Goal: Task Accomplishment & Management: Use online tool/utility

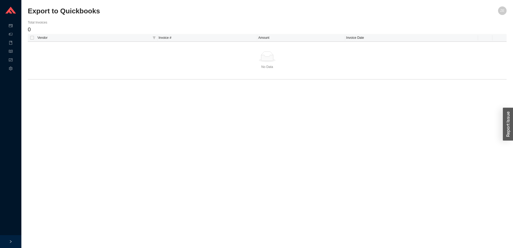
click at [55, 0] on html "Purchase Orders Shipping Invoicing Products Reports System Export to Quickbooks…" at bounding box center [256, 124] width 513 height 248
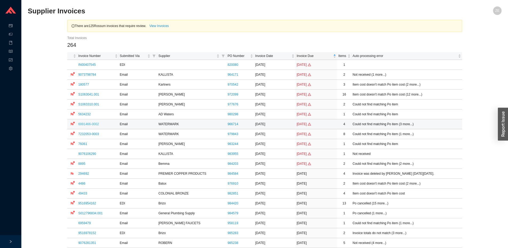
click at [92, 124] on link "6991466-0002" at bounding box center [88, 124] width 21 height 4
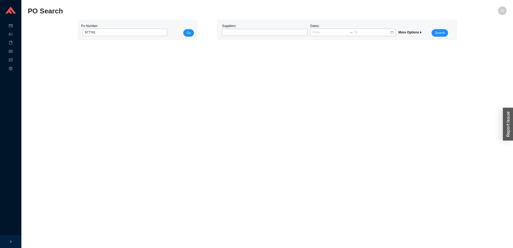
click at [183, 29] on button "Go" at bounding box center [188, 32] width 11 height 7
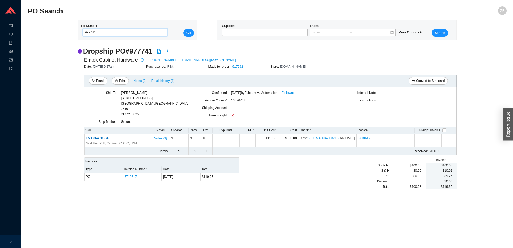
click at [91, 31] on input "977741" at bounding box center [125, 32] width 85 height 7
type input "977441"
click at [183, 29] on button "Go" at bounding box center [188, 32] width 11 height 7
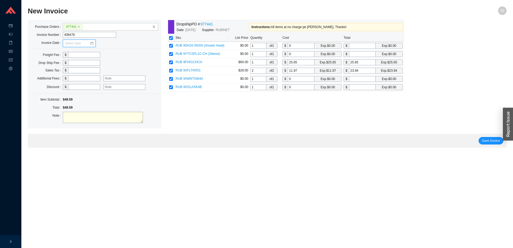
click at [77, 44] on input at bounding box center [77, 43] width 25 height 5
type input "05/14/2025"
type input "43.09"
drag, startPoint x: 306, startPoint y: 63, endPoint x: 272, endPoint y: 63, distance: 33.7
click at [288, 63] on input "25.65" at bounding box center [301, 62] width 27 height 6
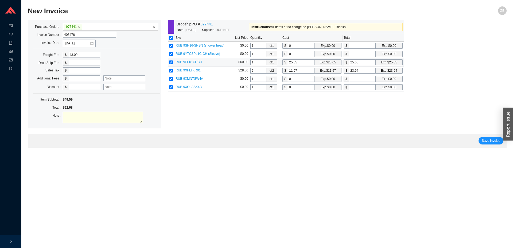
type input "0"
click at [257, 71] on input "2" at bounding box center [258, 71] width 16 height 6
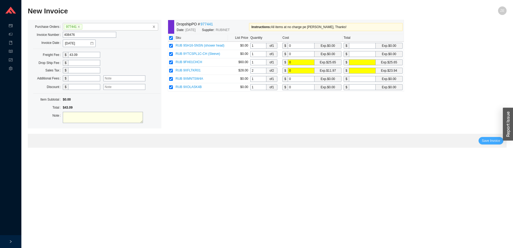
click at [490, 137] on button "Save Invoice" at bounding box center [490, 140] width 25 height 7
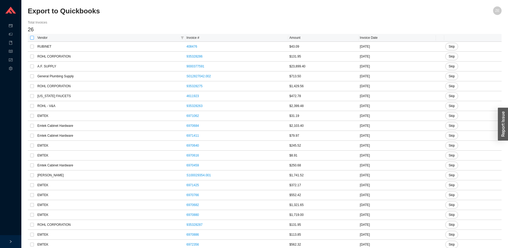
click at [32, 36] on input "checkbox" at bounding box center [32, 38] width 4 height 4
checkbox input "true"
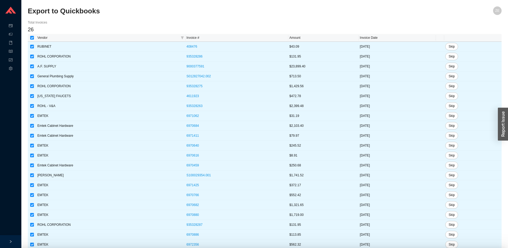
checkbox input "true"
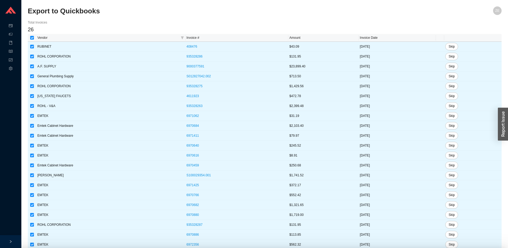
checkbox input "true"
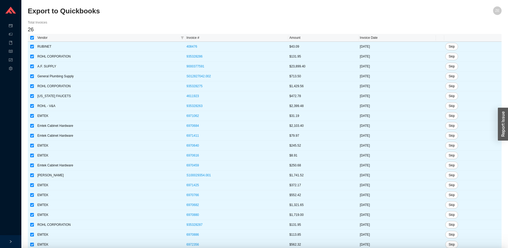
checkbox input "true"
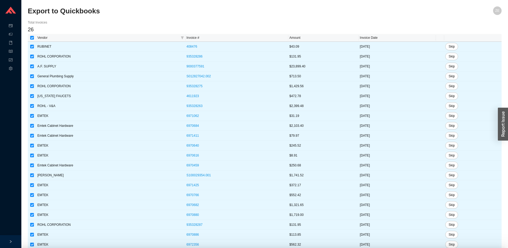
checkbox input "true"
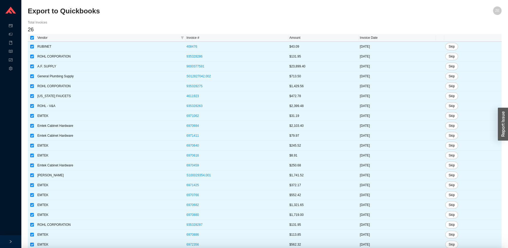
checkbox input "true"
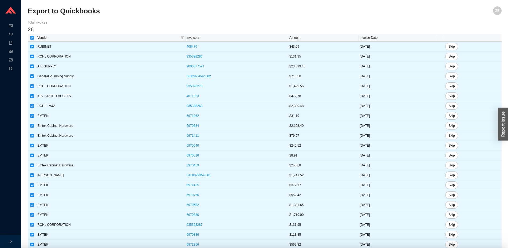
checkbox input "true"
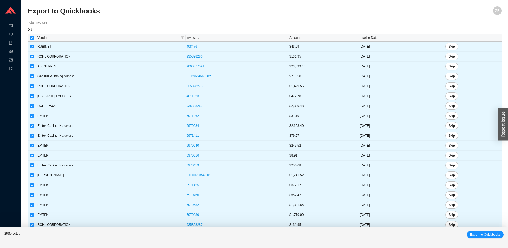
click at [474, 227] on div "26 Selected Export to Quickbooks" at bounding box center [254, 236] width 508 height 21
click at [478, 236] on span "Export to Quickbooks" at bounding box center [485, 234] width 30 height 5
checkbox input "false"
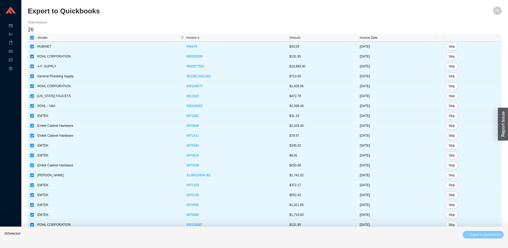
checkbox input "false"
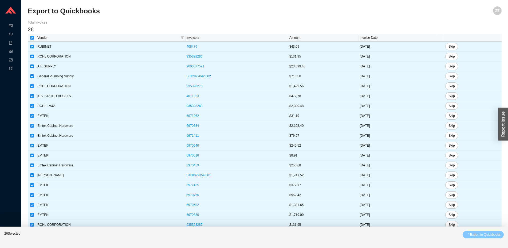
checkbox input "false"
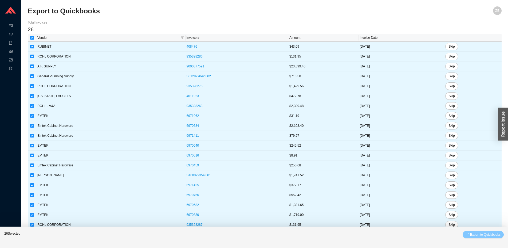
checkbox input "false"
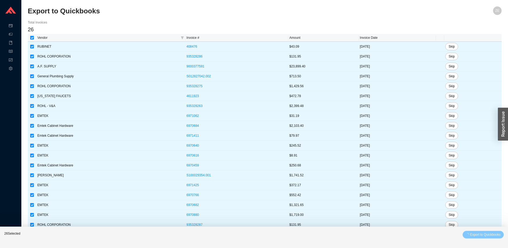
checkbox input "false"
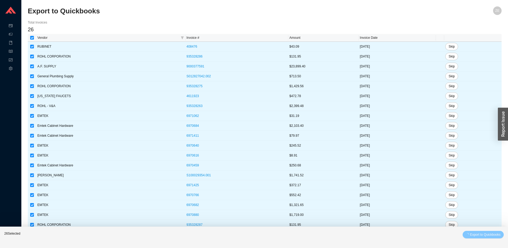
checkbox input "false"
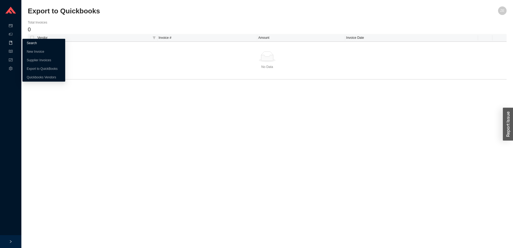
click at [32, 44] on link "Search" at bounding box center [32, 43] width 10 height 4
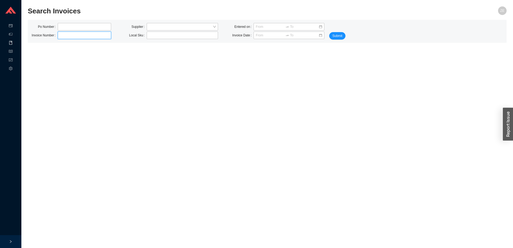
click at [65, 36] on input "text" at bounding box center [84, 35] width 53 height 7
paste input "S1313582"
type input "S1313582.001"
click button "Submit" at bounding box center [337, 35] width 16 height 7
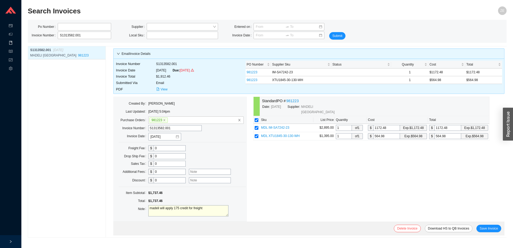
drag, startPoint x: 205, startPoint y: 247, endPoint x: 205, endPoint y: 256, distance: 8.6
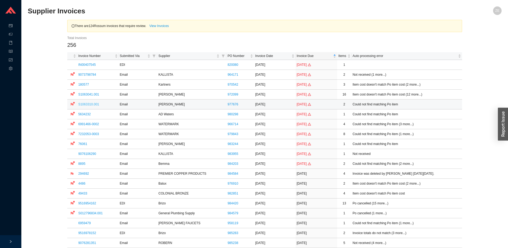
click at [90, 102] on link "S1063310.001" at bounding box center [88, 104] width 21 height 4
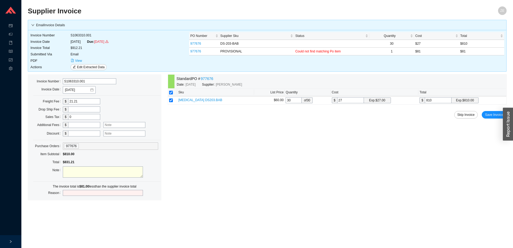
click at [75, 125] on input "text" at bounding box center [84, 125] width 32 height 6
type input "8"
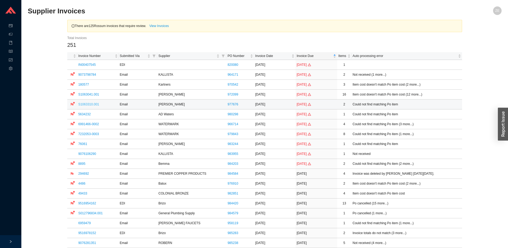
click at [88, 104] on link "S1063310.001" at bounding box center [88, 104] width 21 height 4
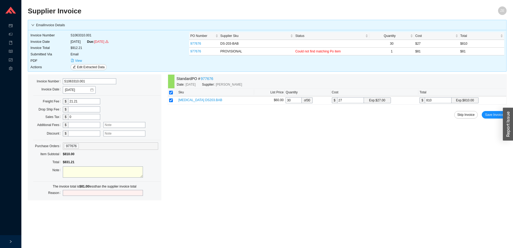
click at [92, 124] on input "text" at bounding box center [84, 125] width 32 height 6
type input "81"
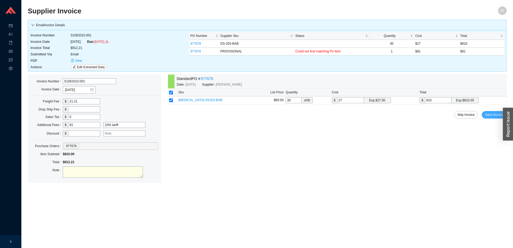
type input "10% tariff"
click at [489, 115] on span "Save Invoice" at bounding box center [494, 114] width 18 height 5
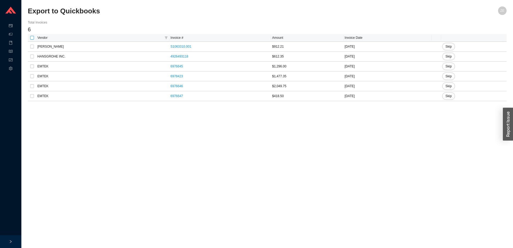
click at [32, 38] on input "checkbox" at bounding box center [32, 38] width 4 height 4
checkbox input "true"
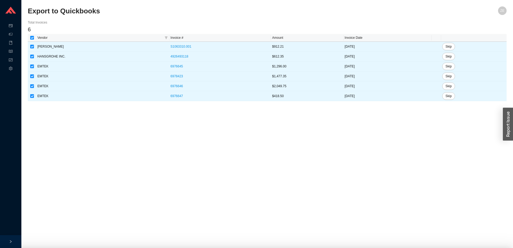
checkbox input "true"
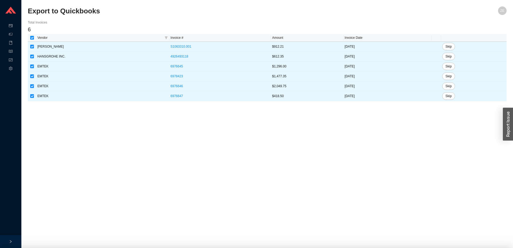
checkbox input "true"
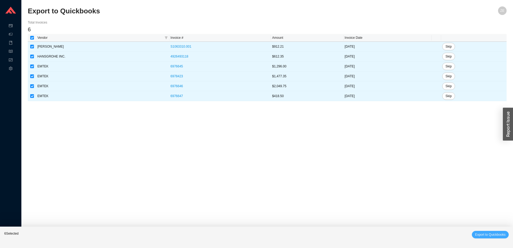
click at [486, 231] on button "Export to Quickbooks" at bounding box center [490, 233] width 37 height 7
checkbox input "false"
